Goal: Register for event/course

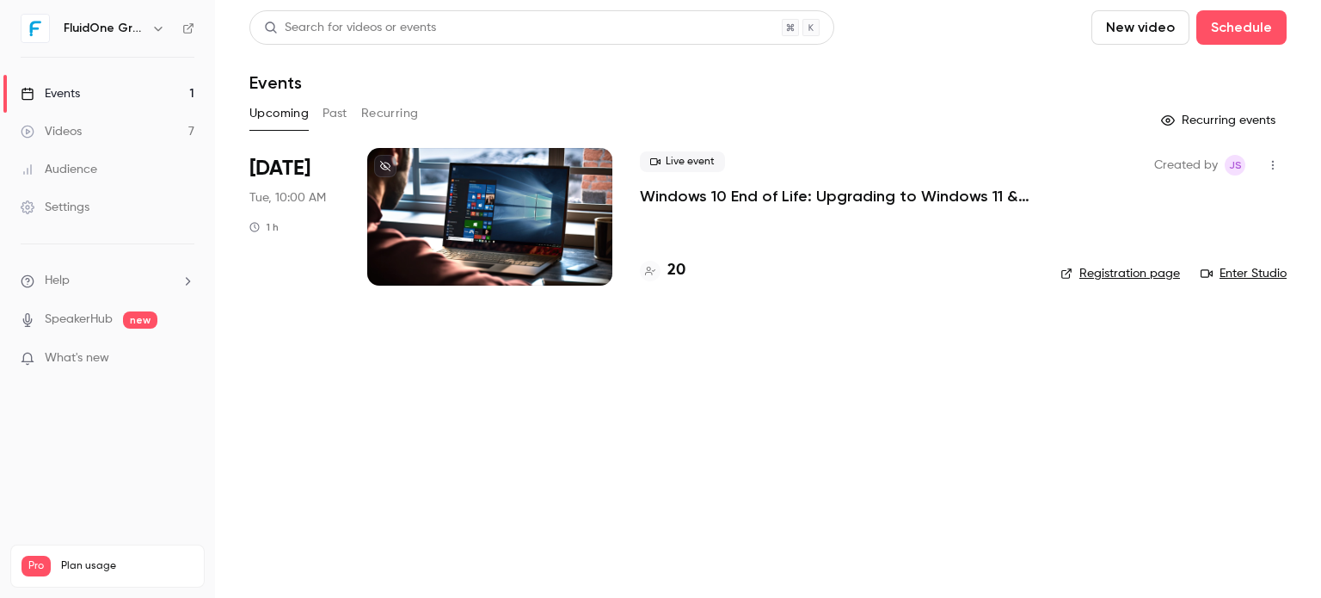
click at [680, 274] on h4 "20" at bounding box center [677, 270] width 18 height 23
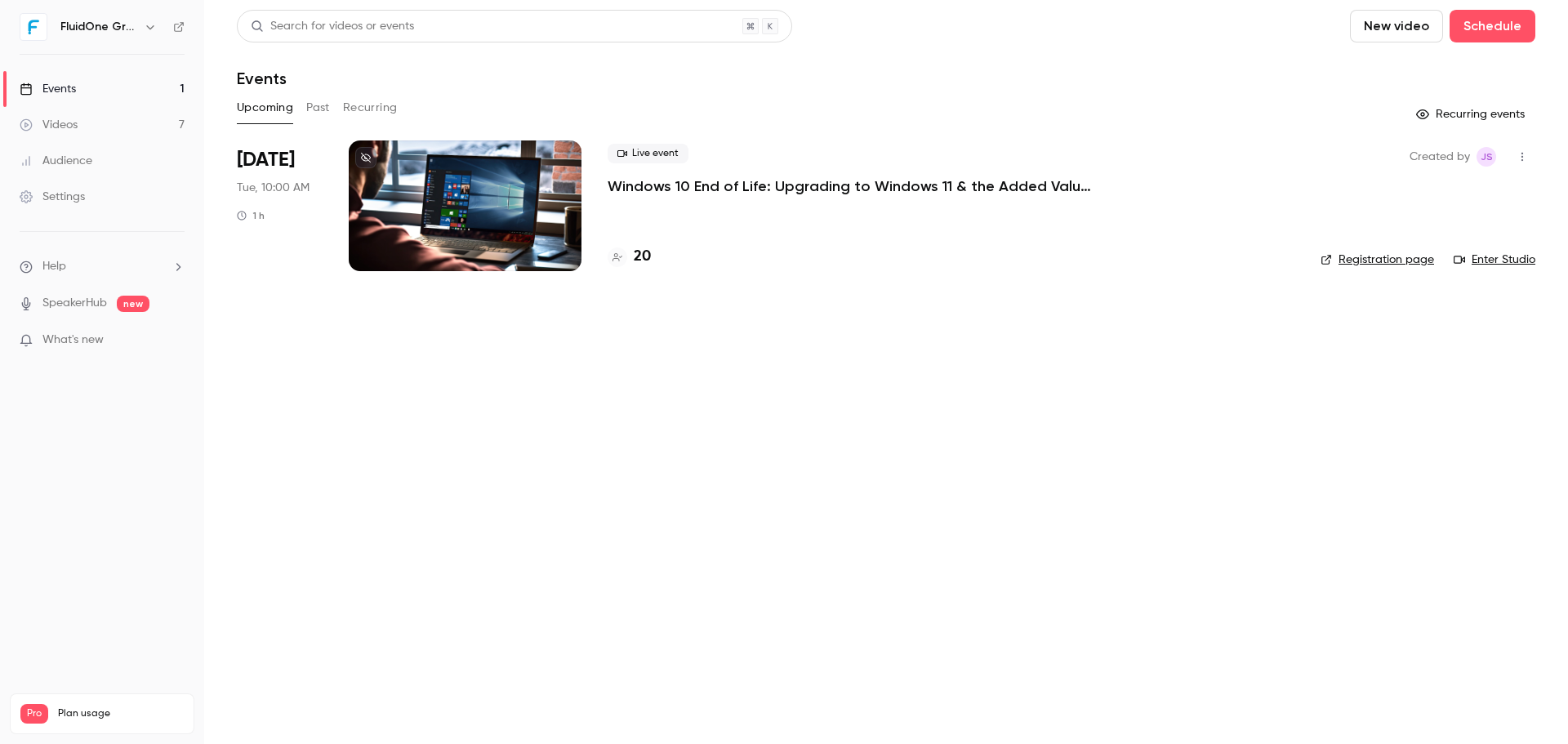
click at [1489, 259] on link "Enter Studio" at bounding box center [1494, 259] width 82 height 16
click at [1066, 50] on header "Search for videos or events New video Schedule Events" at bounding box center [886, 48] width 1298 height 79
click at [1125, 382] on main "Search for videos or events New video Schedule Events Upcoming Past Recurring R…" at bounding box center [886, 372] width 1364 height 744
drag, startPoint x: 1098, startPoint y: 97, endPoint x: 738, endPoint y: 10, distance: 370.4
click at [1055, 90] on div "Search for videos or events New video Schedule Events Upcoming Past Recurring R…" at bounding box center [886, 150] width 1298 height 281
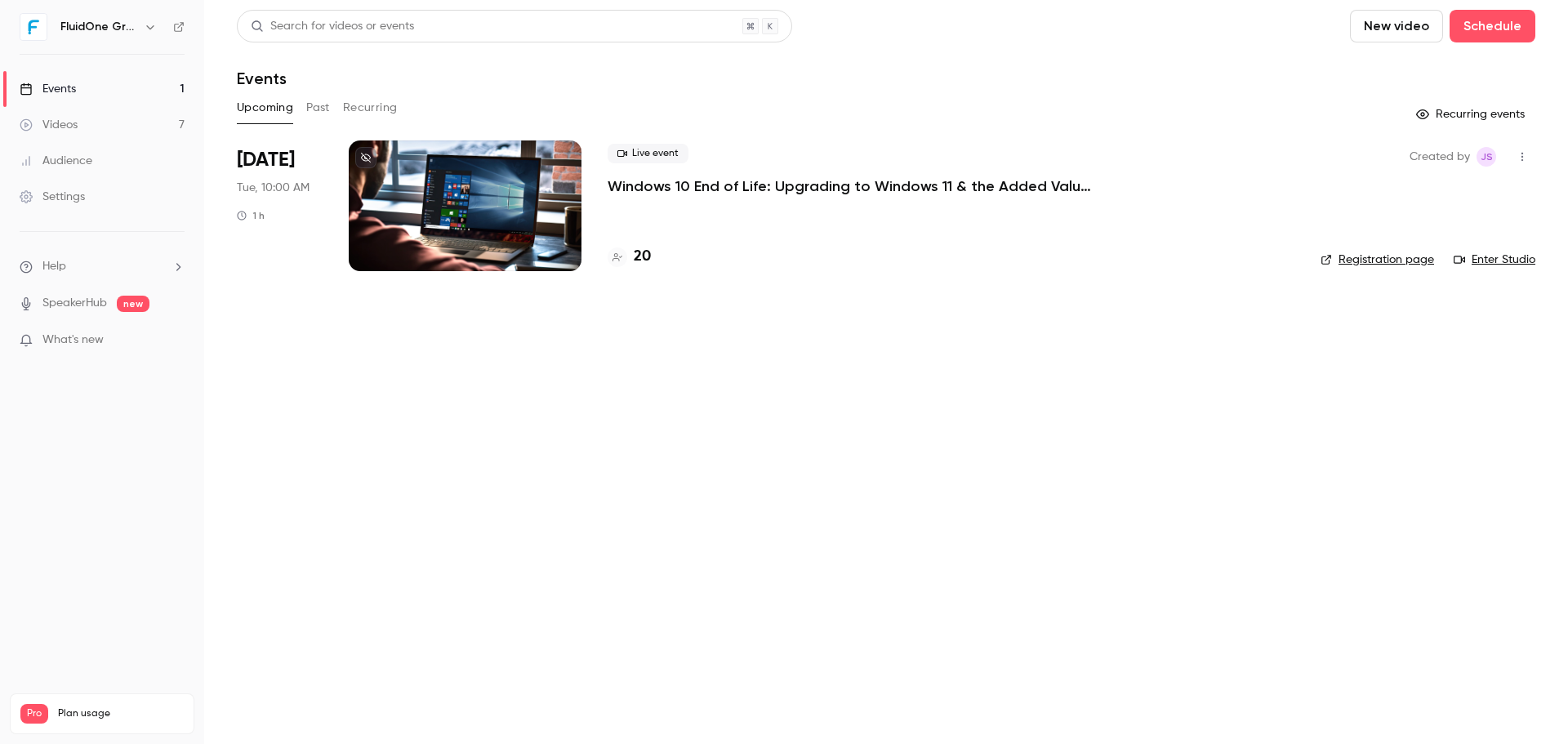
click at [1241, 344] on main "Search for videos or events New video Schedule Events Upcoming Past Recurring R…" at bounding box center [886, 372] width 1364 height 744
click at [1498, 261] on link "Enter Studio" at bounding box center [1494, 259] width 82 height 16
click at [1038, 381] on main "Search for videos or events New video Schedule Events Upcoming Past Recurring R…" at bounding box center [886, 372] width 1364 height 744
drag, startPoint x: 1051, startPoint y: 535, endPoint x: 925, endPoint y: 453, distance: 150.3
click at [1037, 524] on main "Search for videos or events New video Schedule Events Upcoming Past Recurring R…" at bounding box center [886, 372] width 1364 height 744
